Goal: Check status

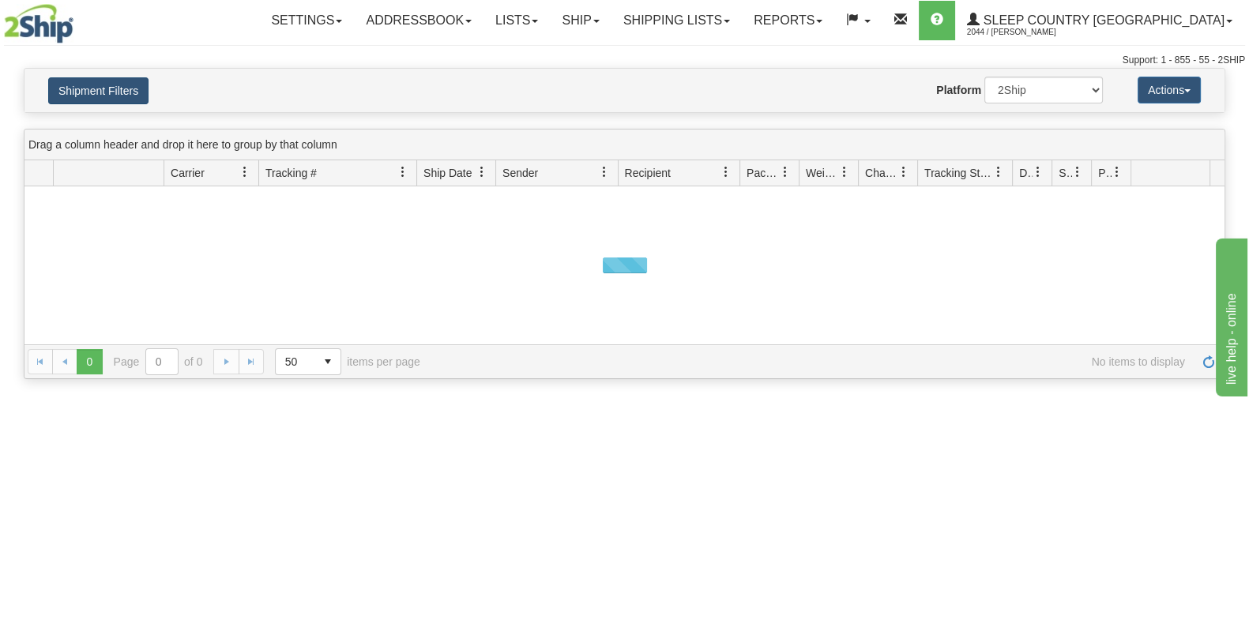
click at [139, 87] on button "Shipment Filters" at bounding box center [98, 90] width 100 height 27
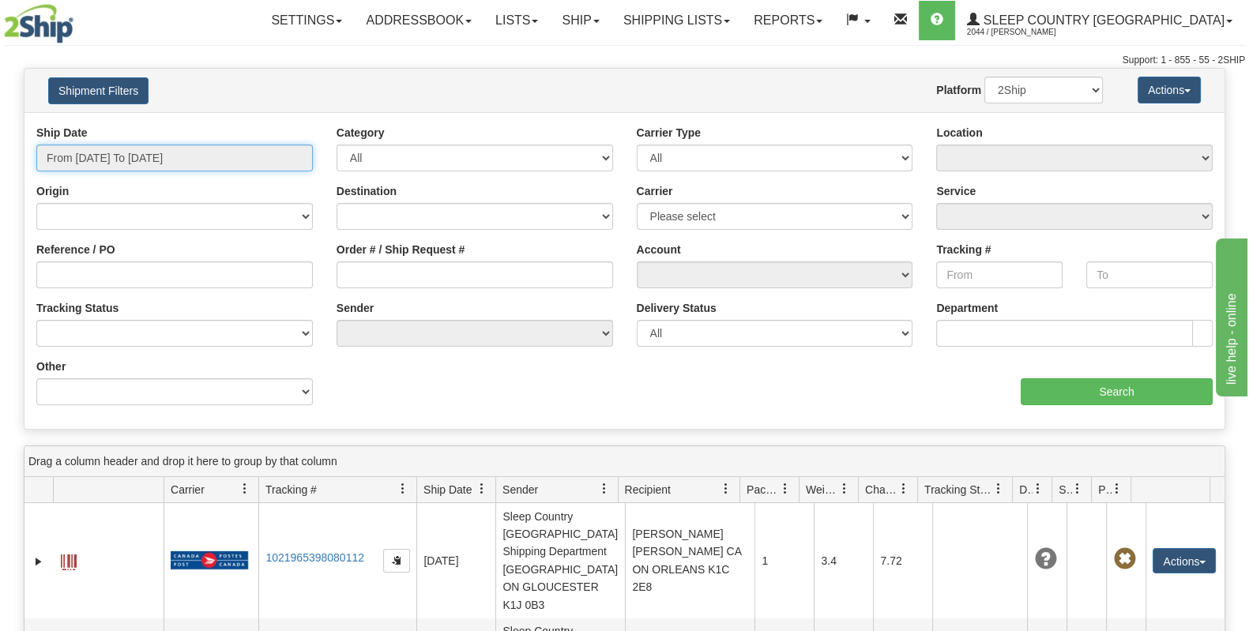
click at [166, 158] on input "From [DATE] To [DATE]" at bounding box center [174, 158] width 276 height 27
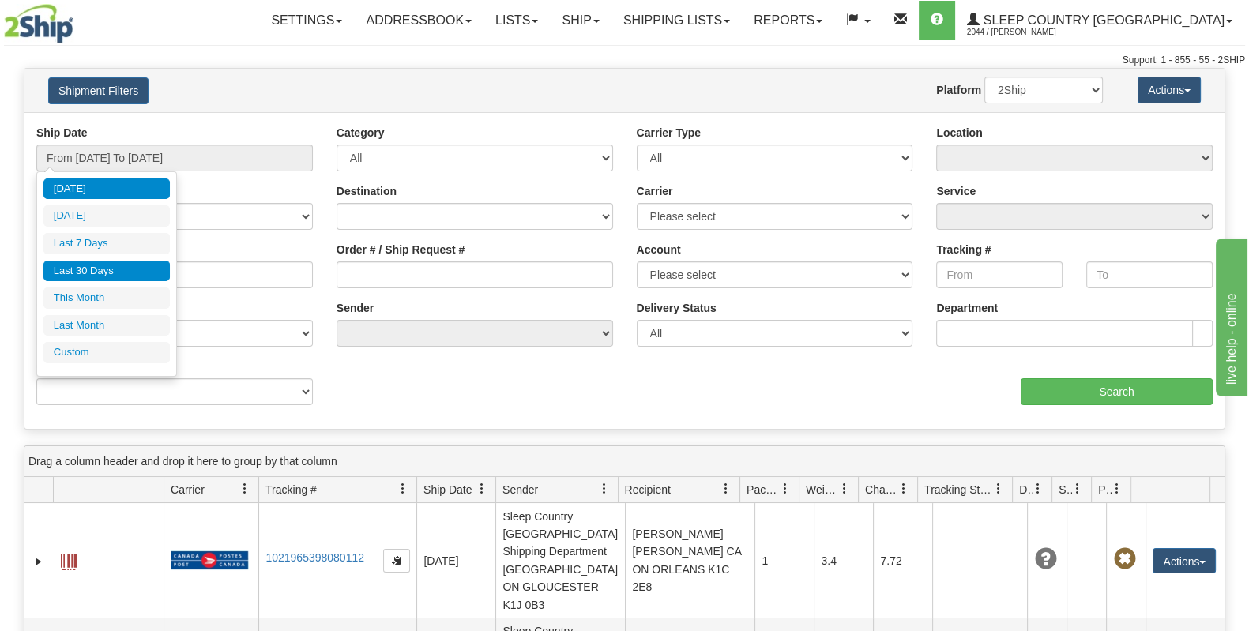
click at [137, 271] on li "Last 30 Days" at bounding box center [106, 271] width 126 height 21
type input "From [DATE] To [DATE]"
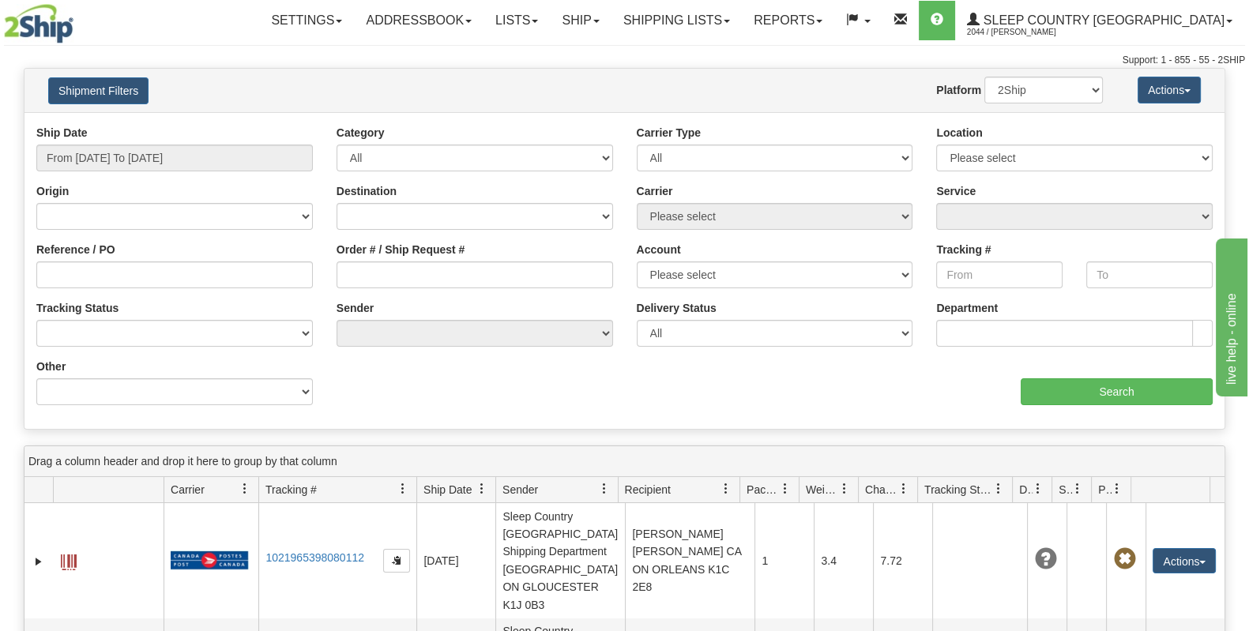
click at [395, 258] on div "Order # / Ship Request #" at bounding box center [474, 265] width 276 height 47
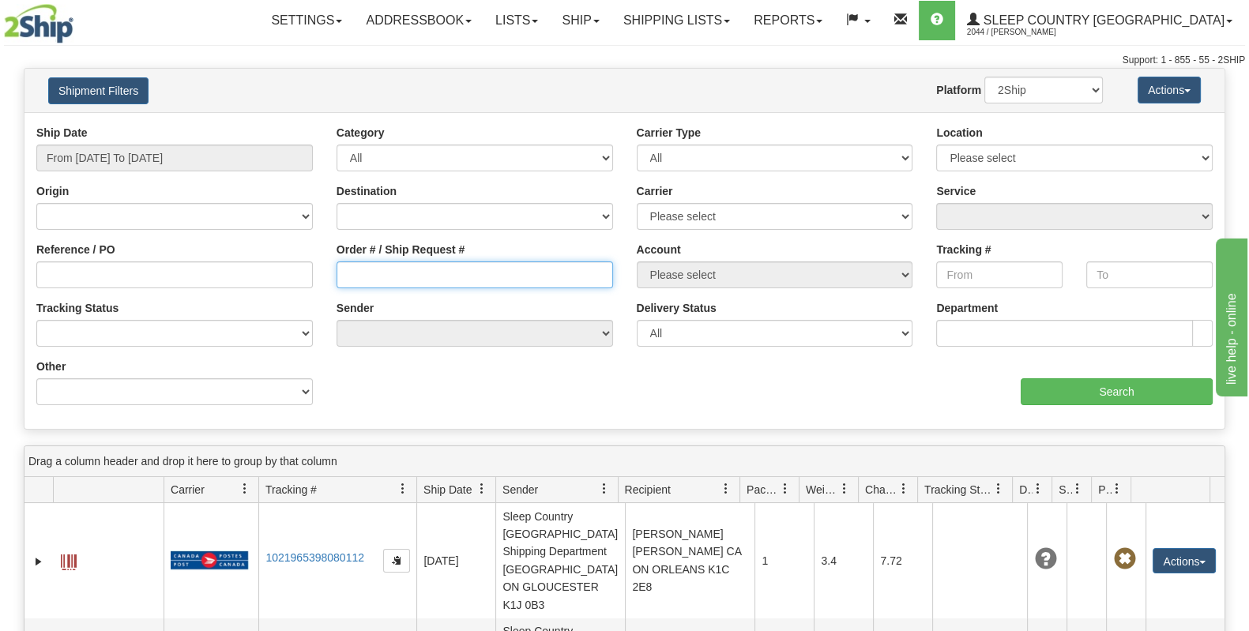
click at [395, 278] on input "Order # / Ship Request #" at bounding box center [474, 274] width 276 height 27
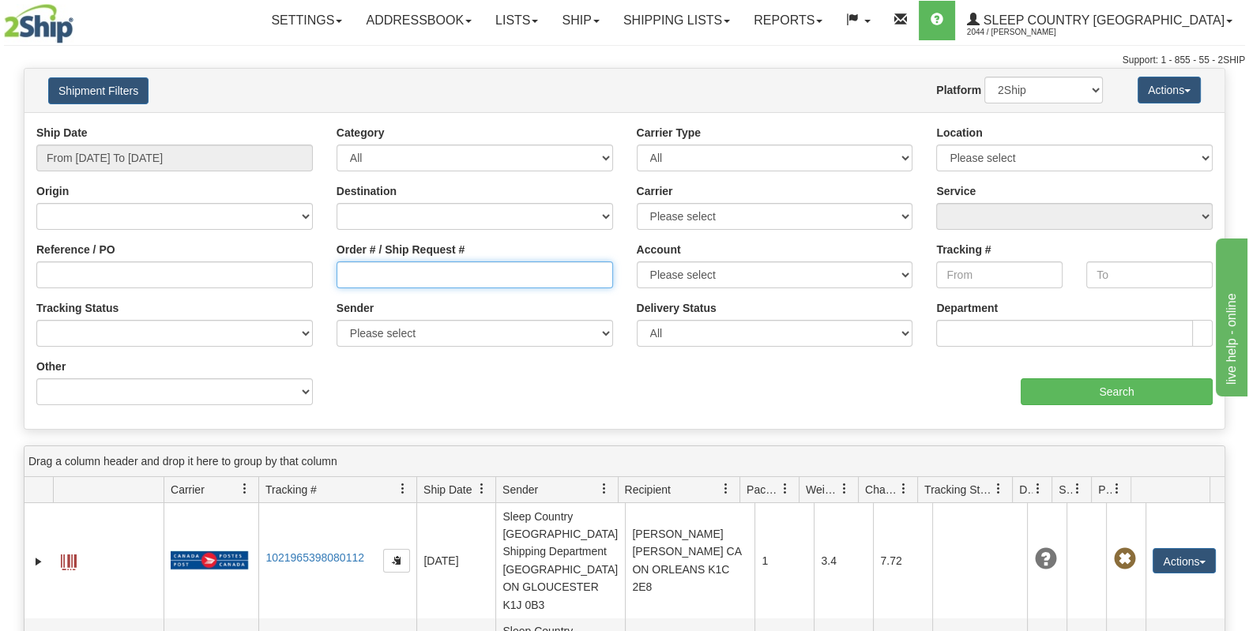
paste input "9002I055679"
type input "9002I055679"
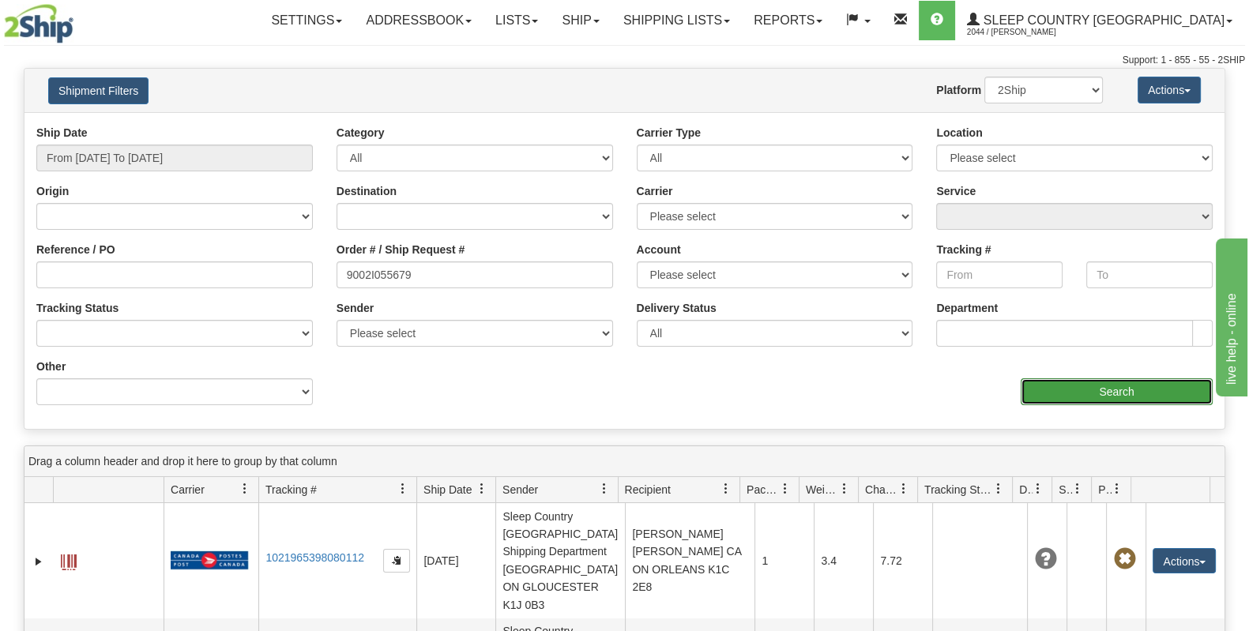
click at [1083, 389] on input "Search" at bounding box center [1117, 391] width 192 height 27
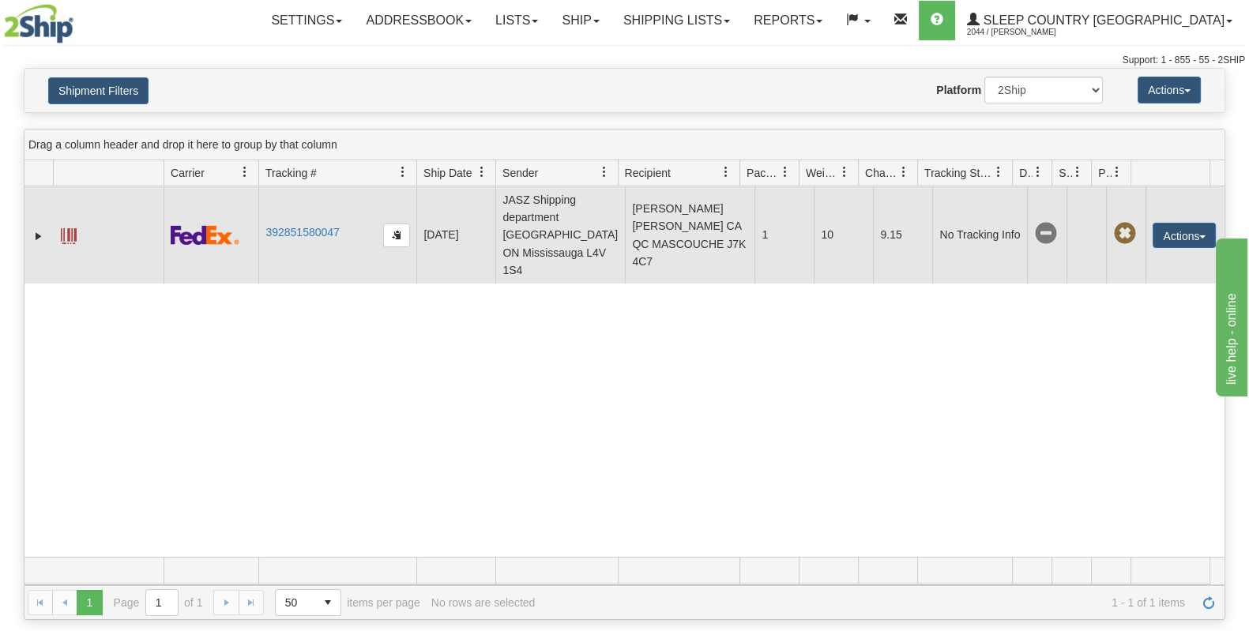
drag, startPoint x: 355, startPoint y: 231, endPoint x: 275, endPoint y: 237, distance: 80.8
click at [253, 237] on tr "31558714 2044 392851580047 [DATE] [DATE] 10:40:38 AM JASZ Shipping department […" at bounding box center [624, 234] width 1200 height 97
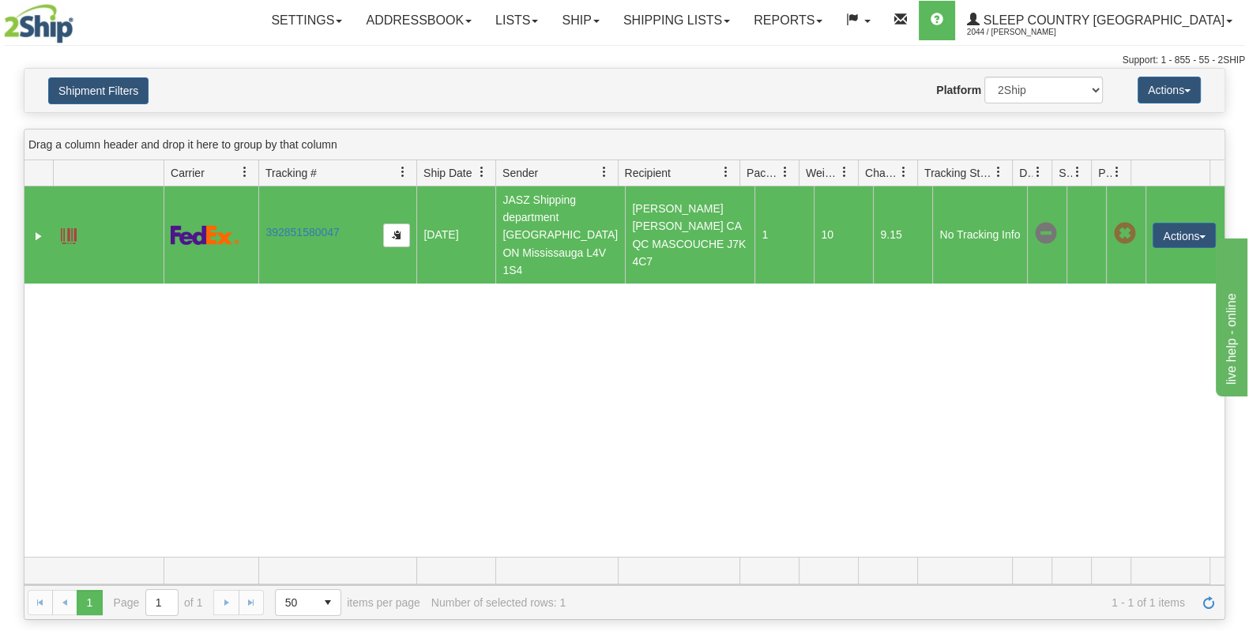
click at [280, 237] on td "392851580047" at bounding box center [337, 234] width 158 height 97
click at [281, 232] on link "392851580047" at bounding box center [301, 232] width 73 height 13
